Goal: Information Seeking & Learning: Find specific fact

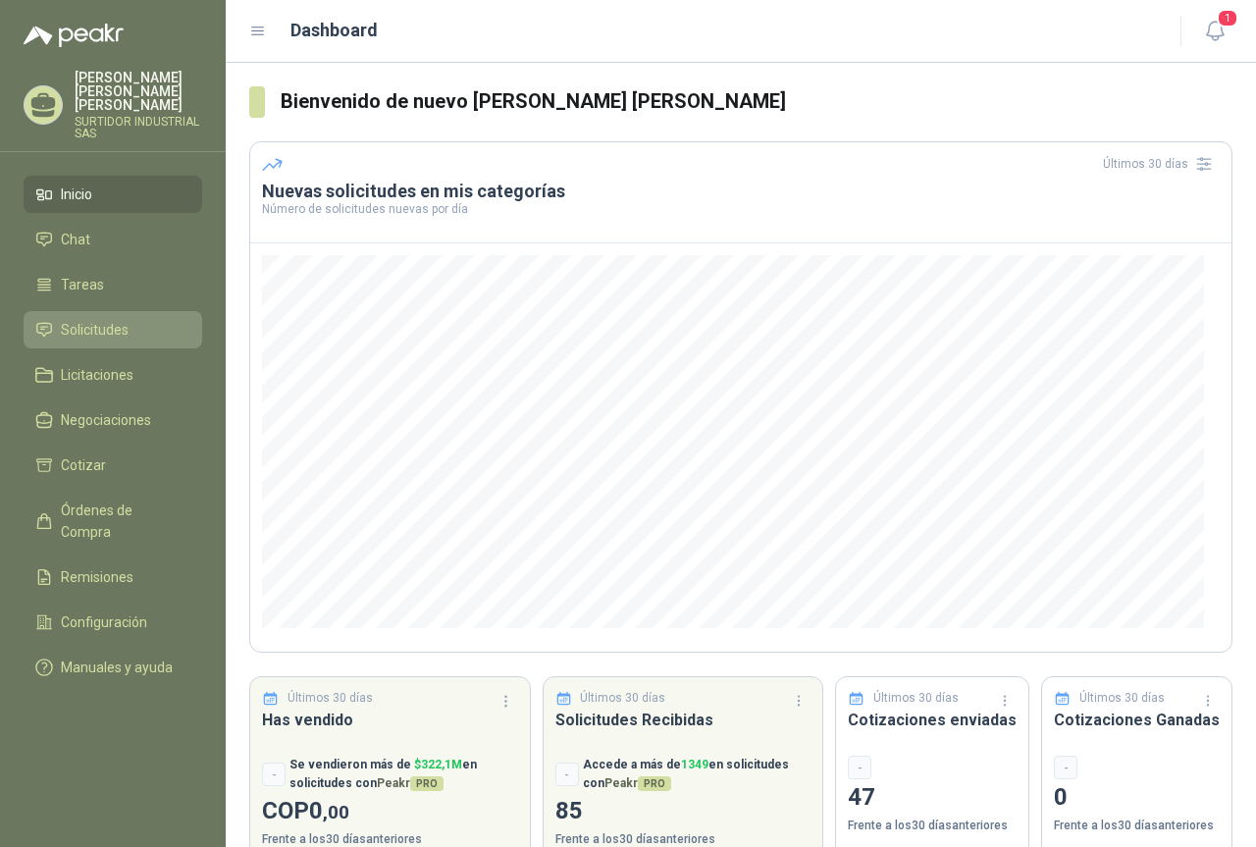
click at [106, 319] on span "Solicitudes" at bounding box center [95, 330] width 68 height 22
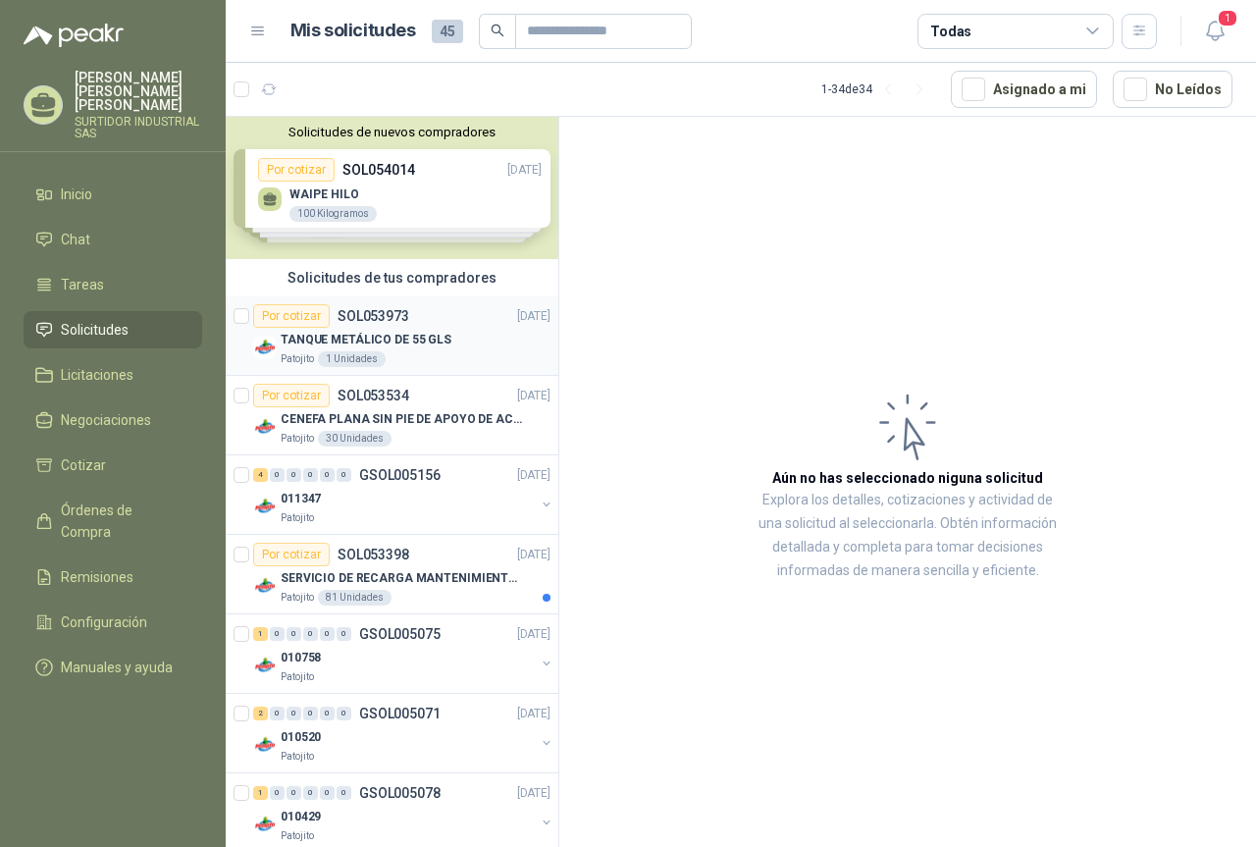
click at [434, 334] on p "TANQUE METÁLICO DE 55 GLS" at bounding box center [366, 340] width 171 height 19
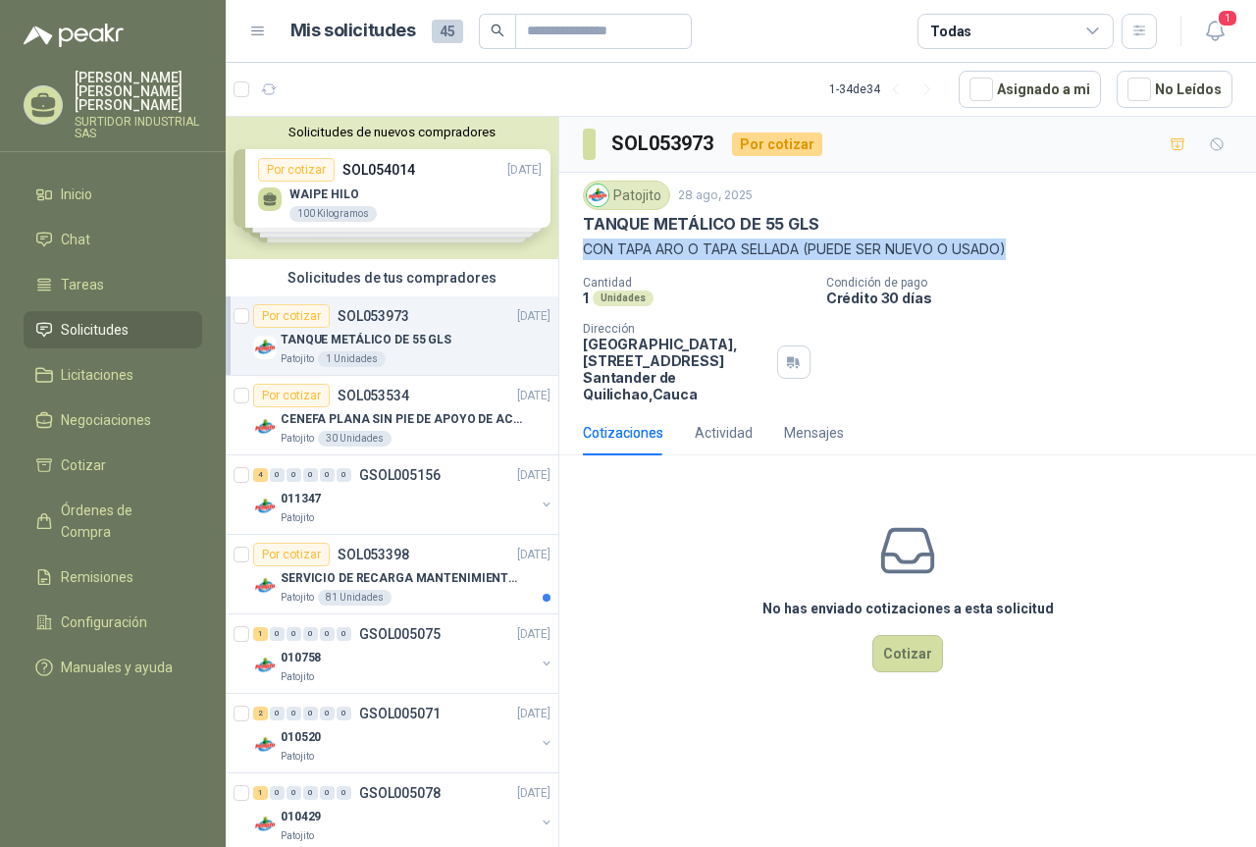
drag, startPoint x: 587, startPoint y: 244, endPoint x: 1017, endPoint y: 246, distance: 429.9
click at [1017, 246] on p "CON TAPA ARO O TAPA SELLADA (PUEDE SER NUEVO O USADO)" at bounding box center [908, 250] width 650 height 22
drag, startPoint x: 1000, startPoint y: 251, endPoint x: 917, endPoint y: 238, distance: 84.6
copy p "CON TAPA ARO O TAPA SELLADA (PUEDE SER NUEVO O USADO)"
